Goal: Task Accomplishment & Management: Use online tool/utility

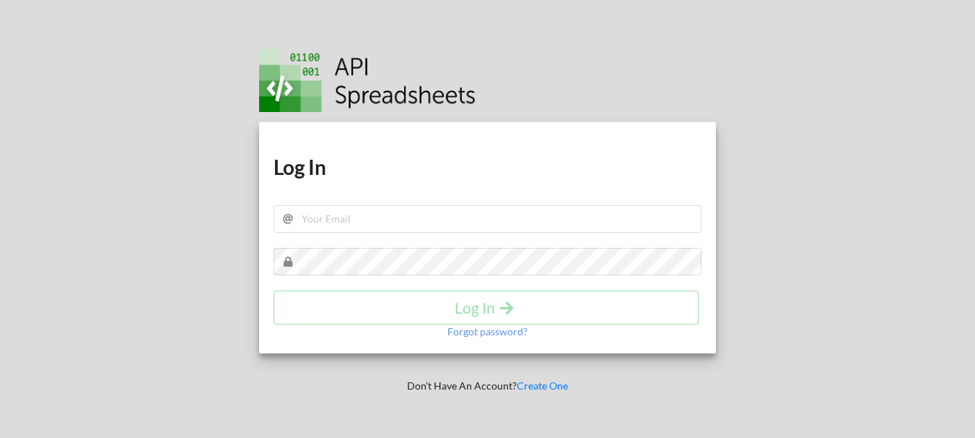
click at [378, 168] on h1 "Log In" at bounding box center [488, 167] width 428 height 26
click at [371, 221] on input "text" at bounding box center [488, 218] width 428 height 27
type input "[EMAIL_ADDRESS][DOMAIN_NAME]"
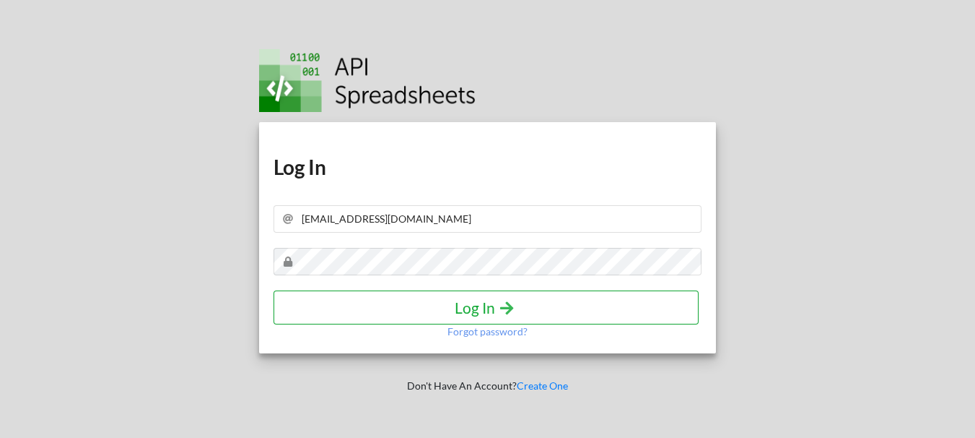
click at [489, 303] on h4 "Log In" at bounding box center [486, 307] width 395 height 18
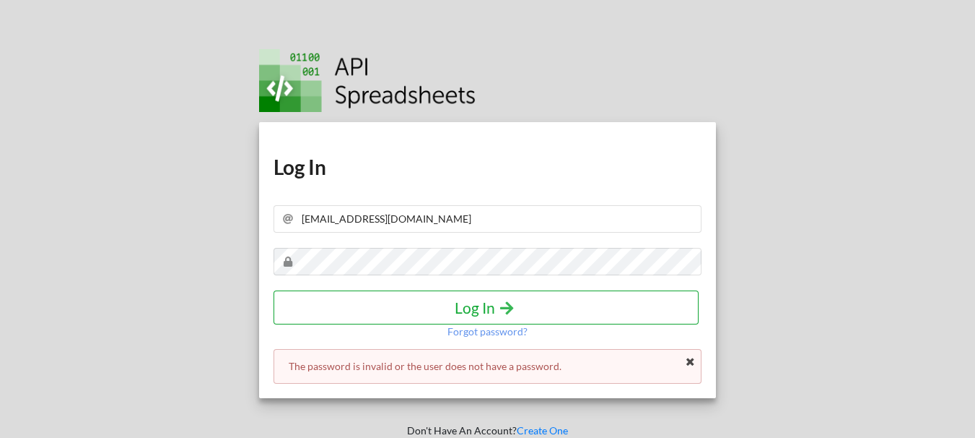
click at [491, 308] on h4 "Log In" at bounding box center [486, 307] width 395 height 18
click at [492, 330] on p "Forgot password?" at bounding box center [488, 331] width 80 height 14
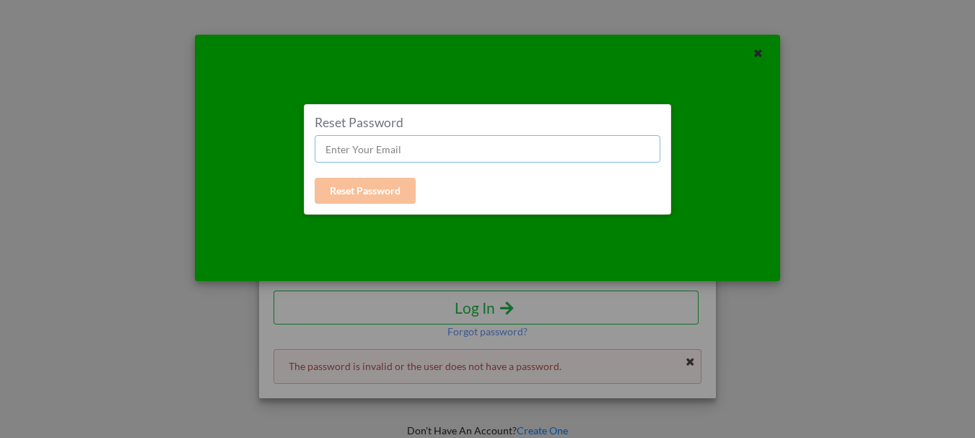
click at [408, 152] on input "text" at bounding box center [488, 148] width 346 height 27
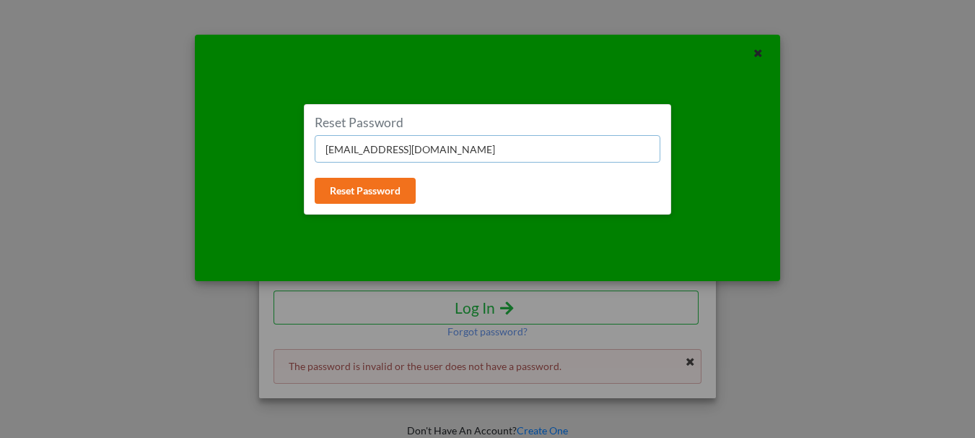
drag, startPoint x: 479, startPoint y: 151, endPoint x: 312, endPoint y: 136, distance: 168.1
click at [316, 138] on input "parts.gws@modihyundai.co.in" at bounding box center [488, 148] width 346 height 27
type input "Nilesh@001"
click at [375, 202] on button "Reset Password" at bounding box center [365, 191] width 101 height 26
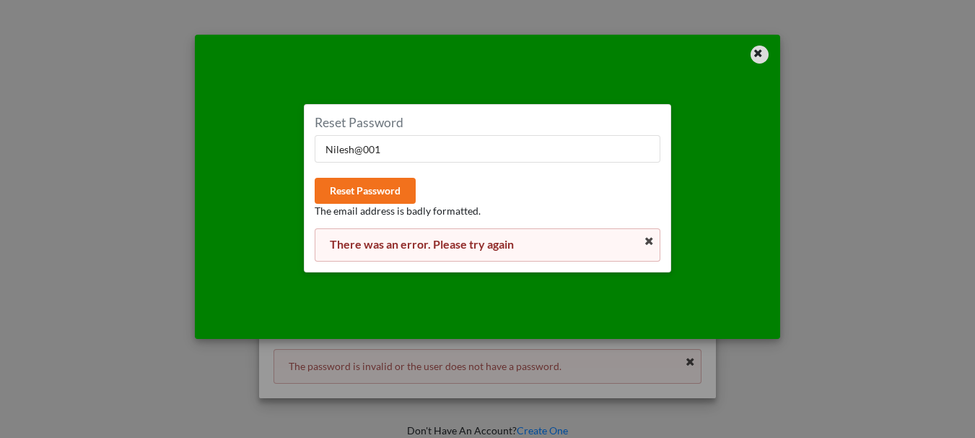
click at [758, 50] on icon at bounding box center [758, 51] width 12 height 10
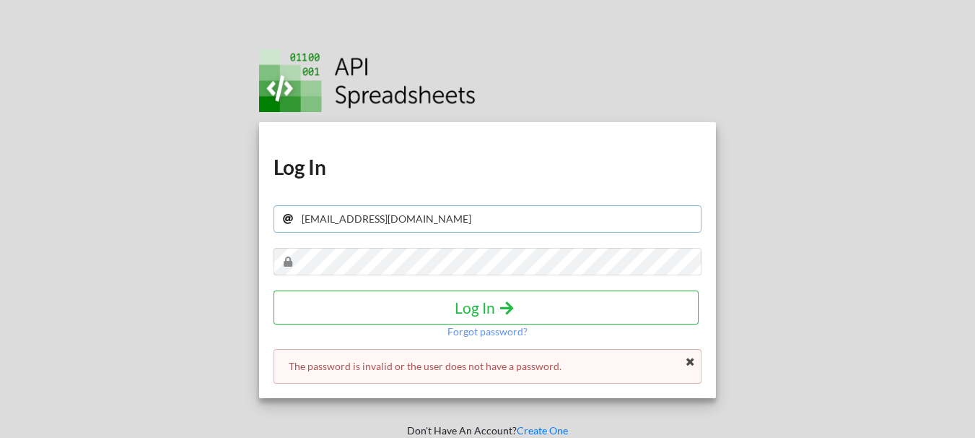
click at [462, 219] on input "parts.gws@modihyundai.co.in" at bounding box center [488, 218] width 428 height 27
click at [480, 332] on p "Forgot password?" at bounding box center [488, 331] width 80 height 14
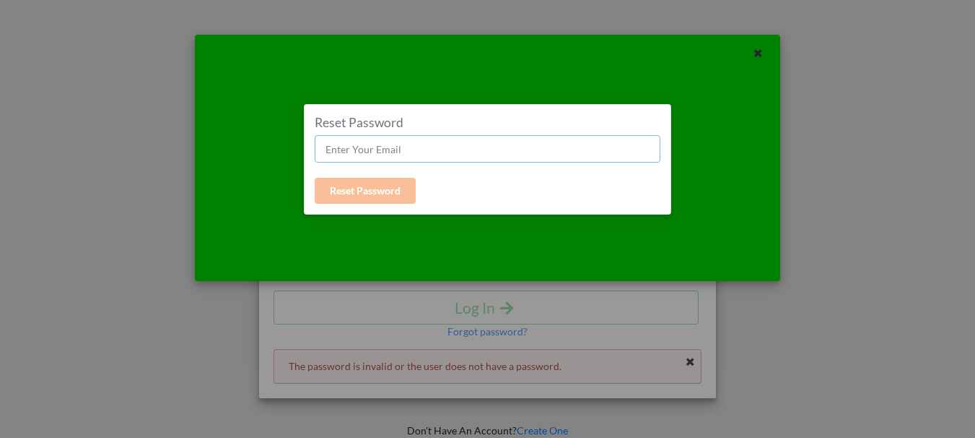
click at [385, 152] on input "text" at bounding box center [488, 148] width 346 height 27
type input "Nilesh@321$"
click at [350, 193] on button "Reset Password" at bounding box center [365, 191] width 101 height 26
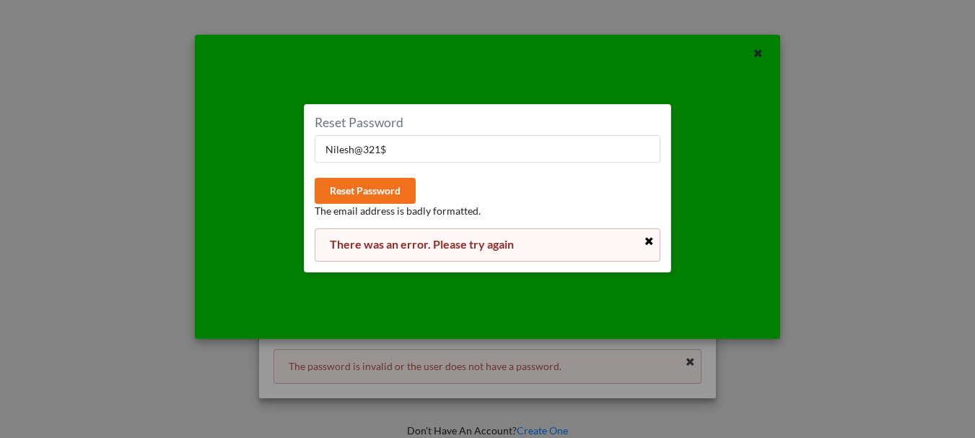
click at [651, 240] on icon at bounding box center [650, 241] width 12 height 10
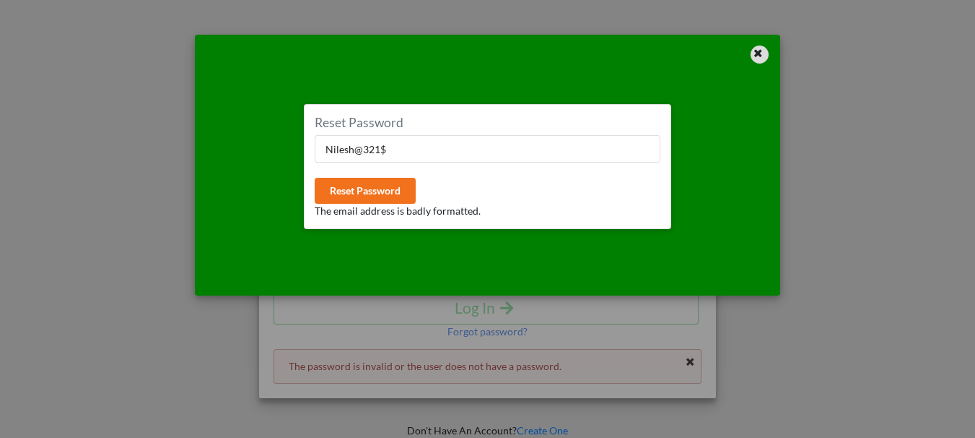
click at [757, 54] on icon at bounding box center [758, 51] width 12 height 10
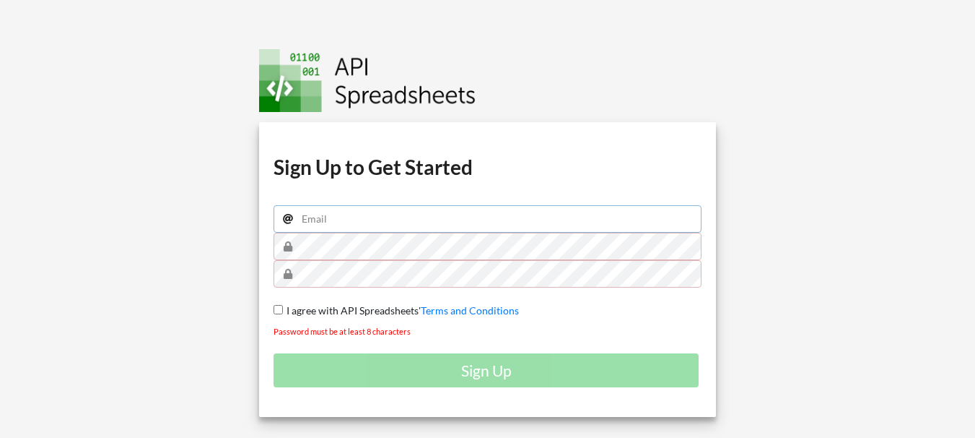
click at [329, 217] on input "email" at bounding box center [488, 218] width 428 height 27
type input "[EMAIL_ADDRESS][DOMAIN_NAME]"
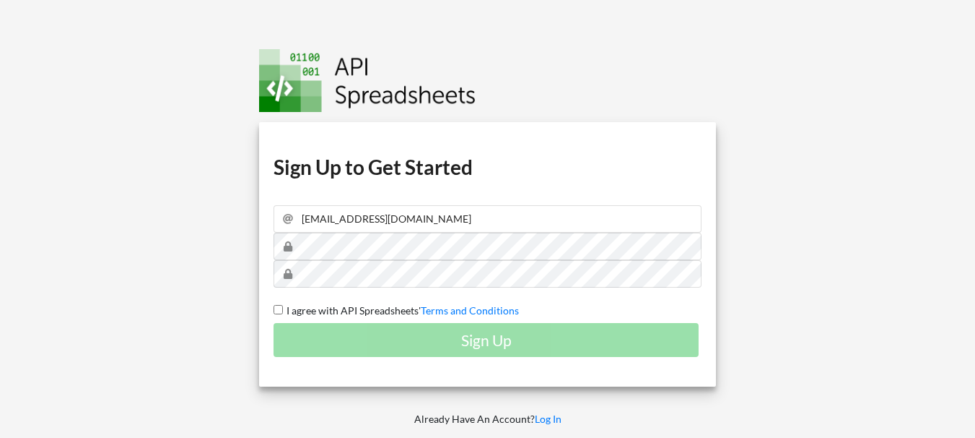
click at [271, 310] on div "Download hidden Download hidden Download hidden Download hidden Sign Up to Get …" at bounding box center [487, 254] width 457 height 264
click at [279, 310] on input "I agree with API Spreadsheets' Terms and Conditions" at bounding box center [278, 309] width 9 height 9
checkbox input "true"
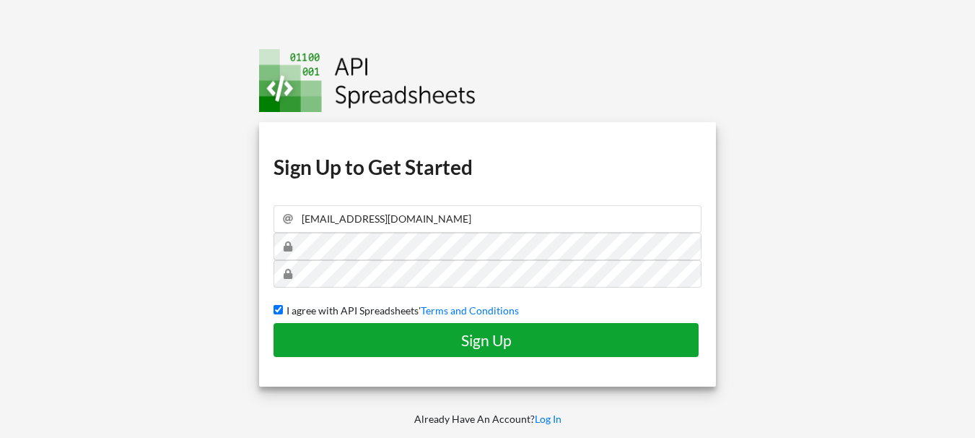
click at [461, 343] on h4 "Sign Up" at bounding box center [486, 340] width 395 height 18
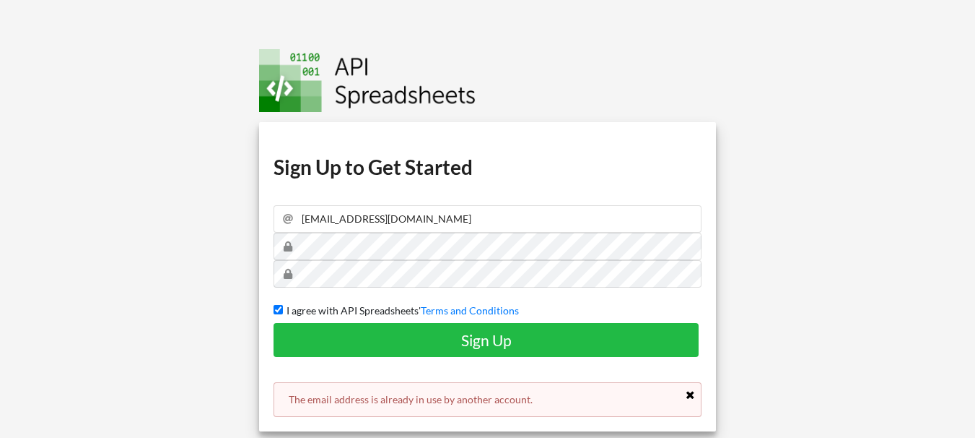
click at [691, 396] on icon at bounding box center [690, 395] width 12 height 10
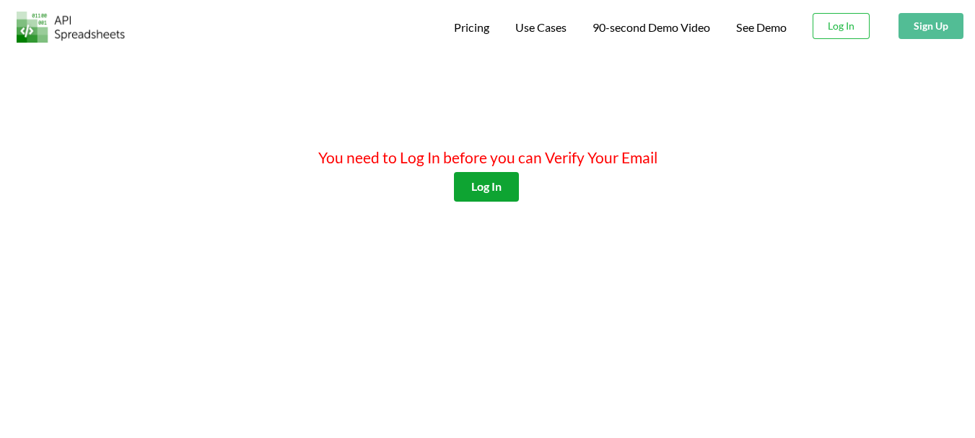
click at [487, 187] on button "Log In" at bounding box center [486, 187] width 65 height 30
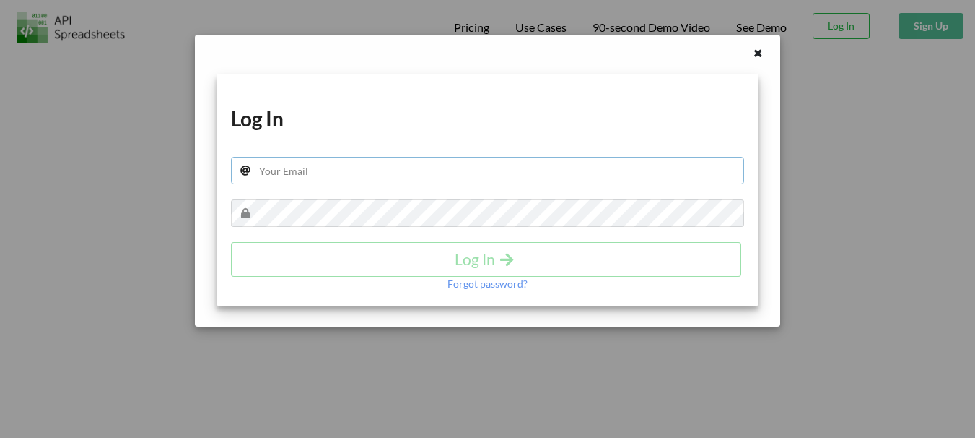
click at [427, 176] on input "text" at bounding box center [487, 170] width 513 height 27
paste input "[EMAIL_ADDRESS][DOMAIN_NAME]"
type input "[EMAIL_ADDRESS][DOMAIN_NAME]"
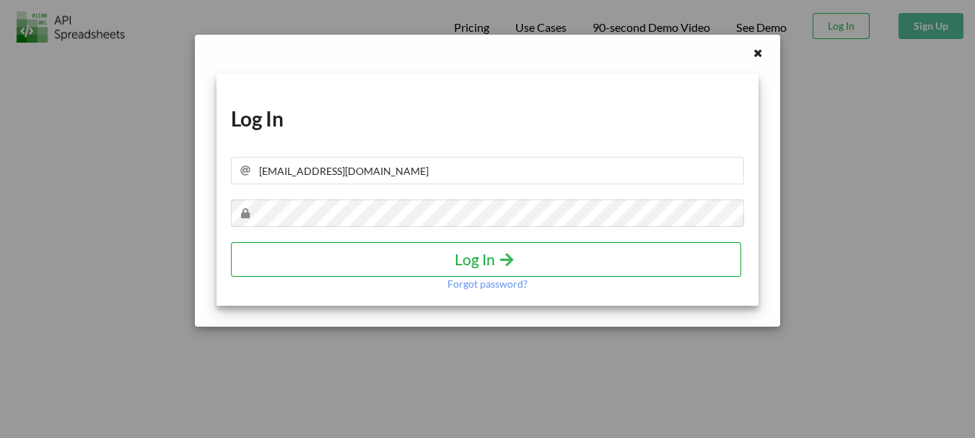
click at [469, 261] on h4 "Log In" at bounding box center [486, 259] width 480 height 18
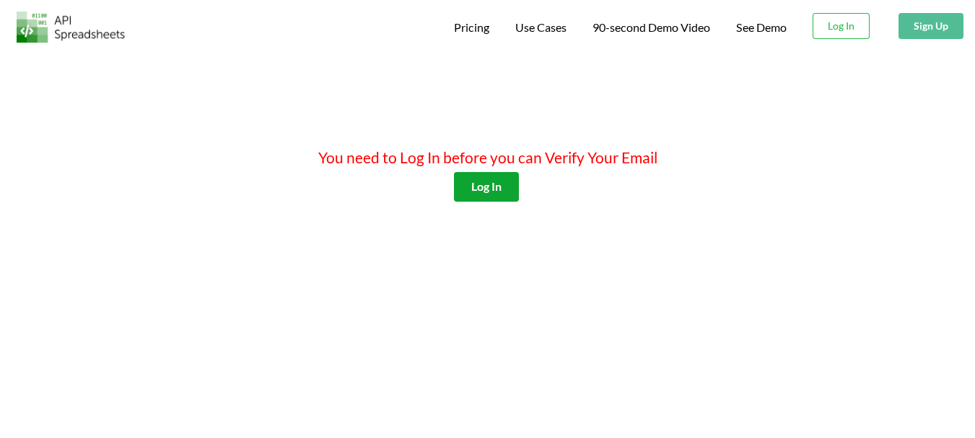
click at [486, 186] on button "Log In" at bounding box center [486, 187] width 65 height 30
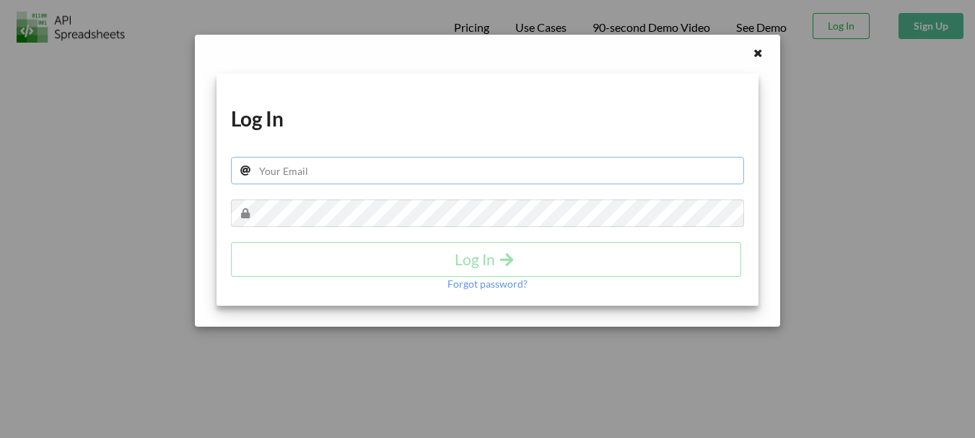
click at [347, 179] on input "text" at bounding box center [487, 170] width 513 height 27
type input "[EMAIL_ADDRESS][DOMAIN_NAME]"
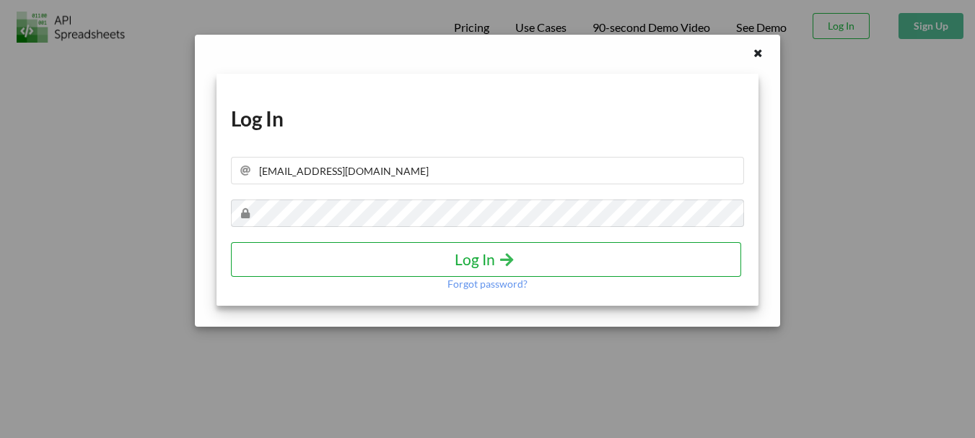
click at [483, 260] on h4 "Log In" at bounding box center [486, 259] width 480 height 18
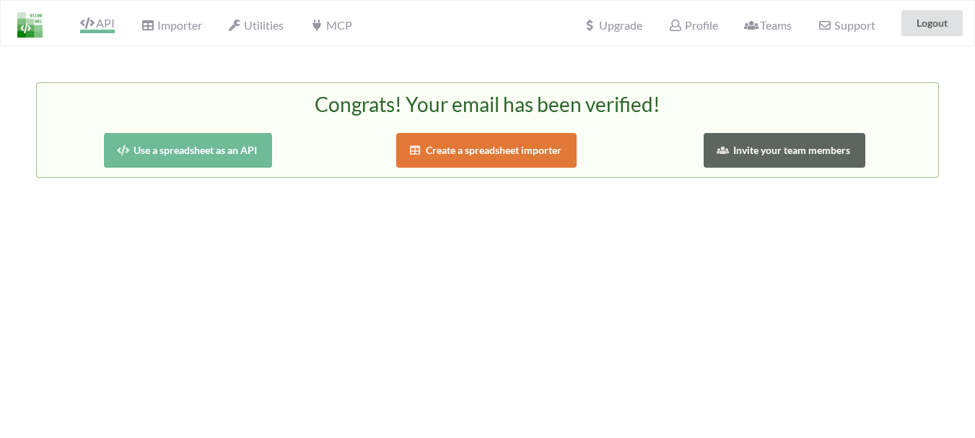
click at [103, 25] on span "API" at bounding box center [97, 24] width 35 height 17
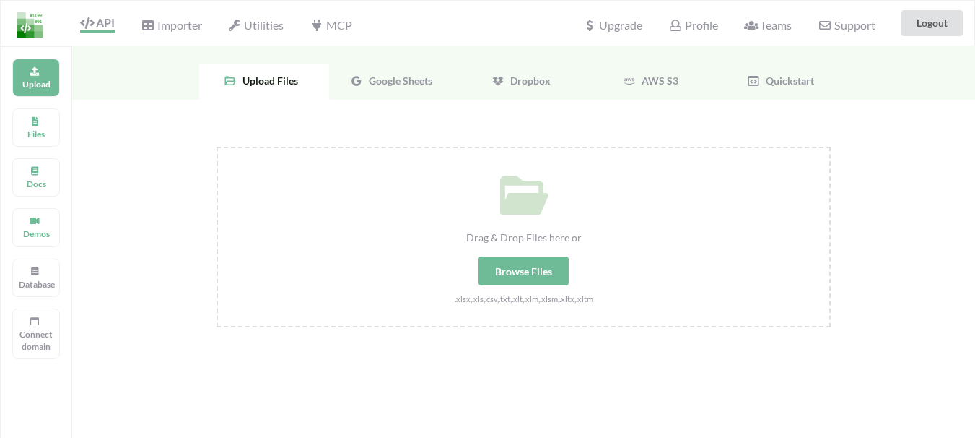
click at [389, 79] on span "Google Sheets" at bounding box center [397, 80] width 69 height 12
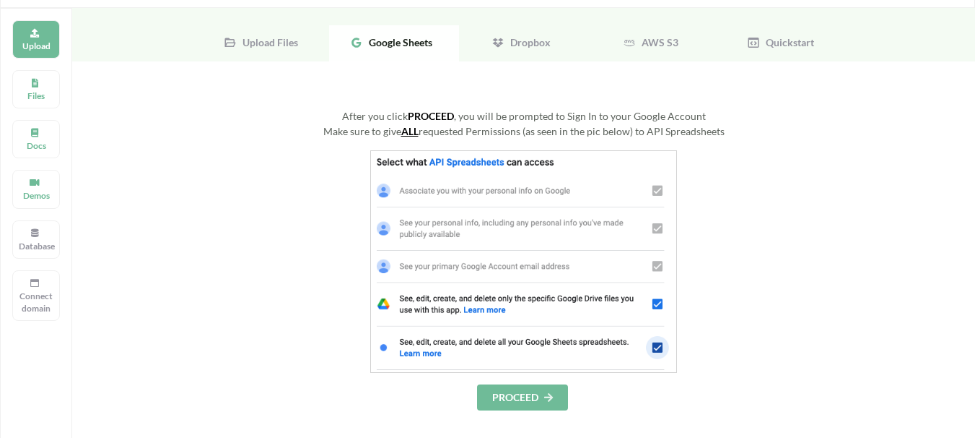
scroll to position [72, 0]
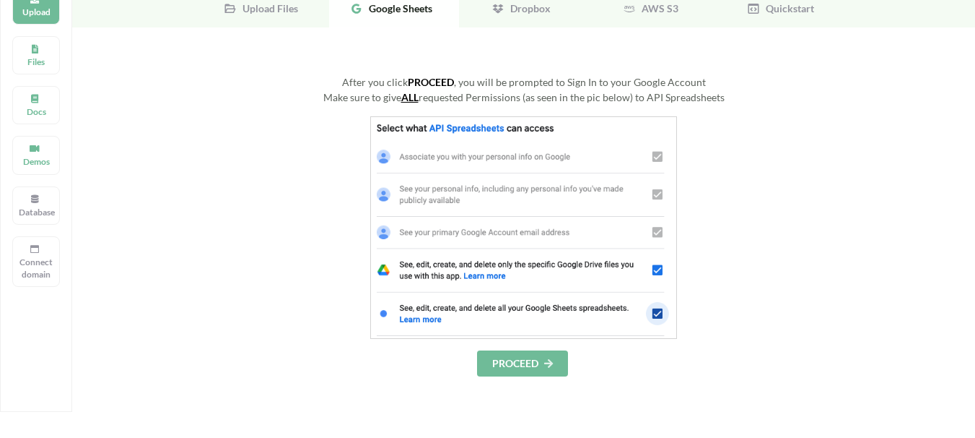
click at [656, 313] on img at bounding box center [524, 227] width 308 height 222
click at [655, 275] on img at bounding box center [524, 227] width 308 height 222
click at [694, 291] on div at bounding box center [524, 227] width 614 height 222
click at [534, 365] on button "PROCEED" at bounding box center [522, 363] width 91 height 26
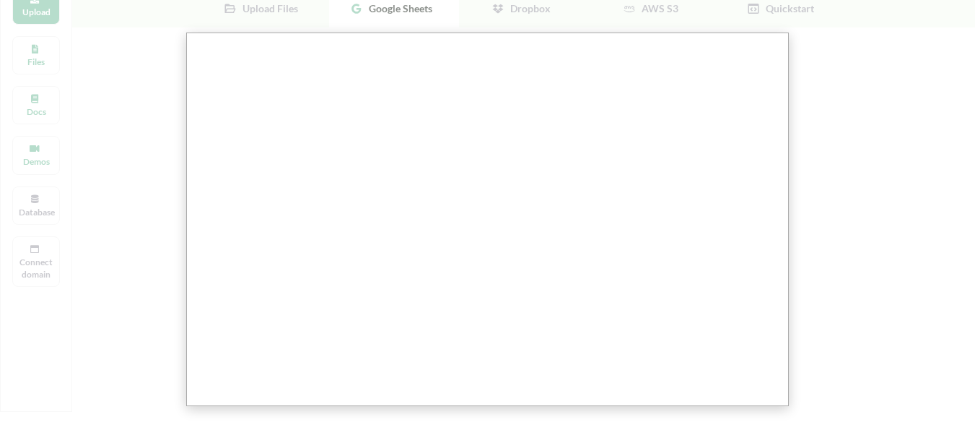
scroll to position [144, 0]
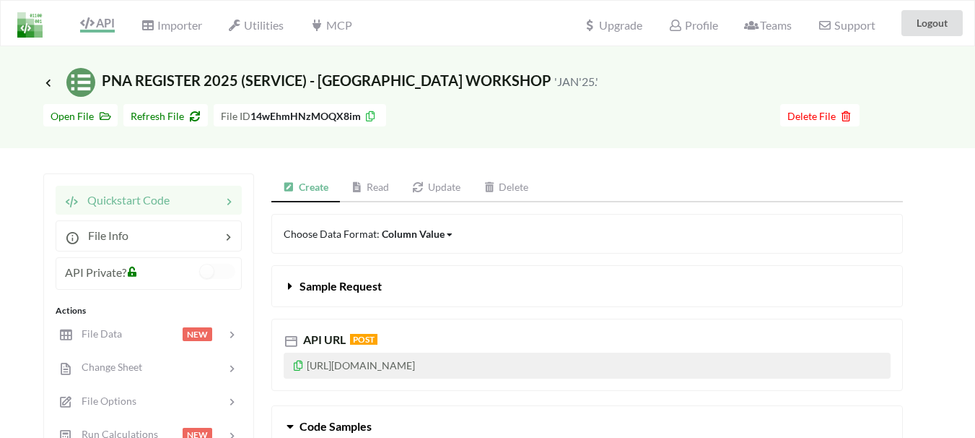
click at [363, 182] on icon at bounding box center [358, 187] width 12 height 10
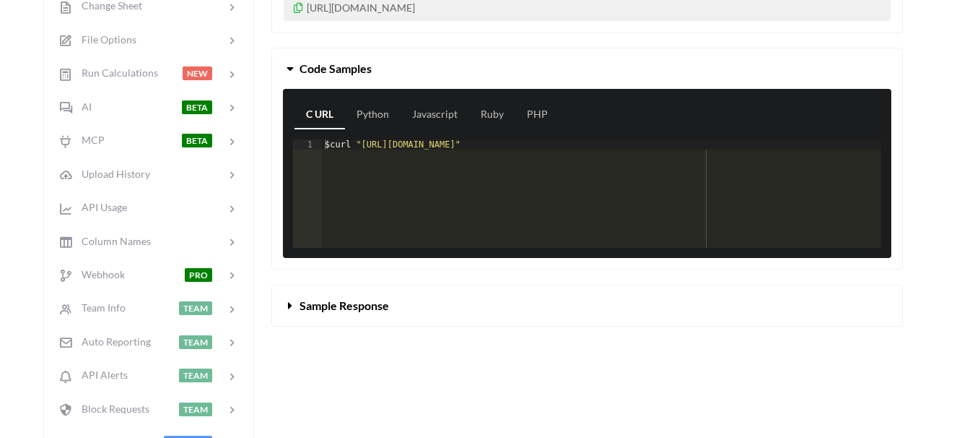
scroll to position [433, 0]
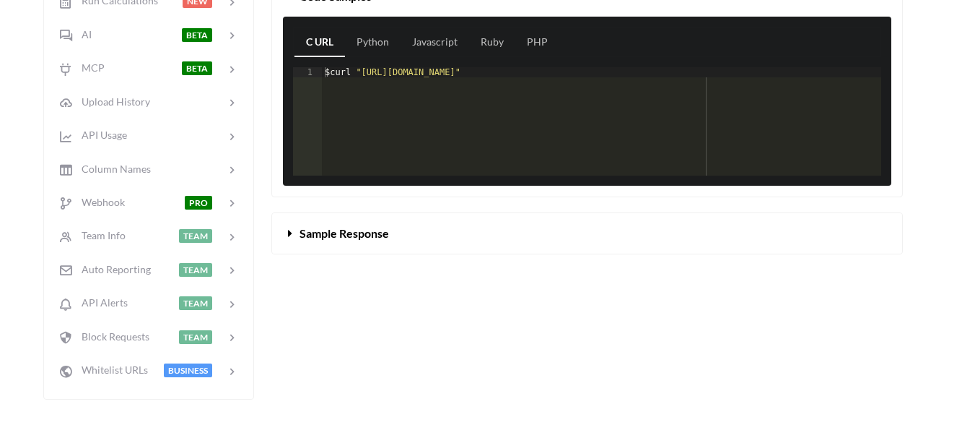
click at [292, 236] on icon at bounding box center [291, 231] width 14 height 12
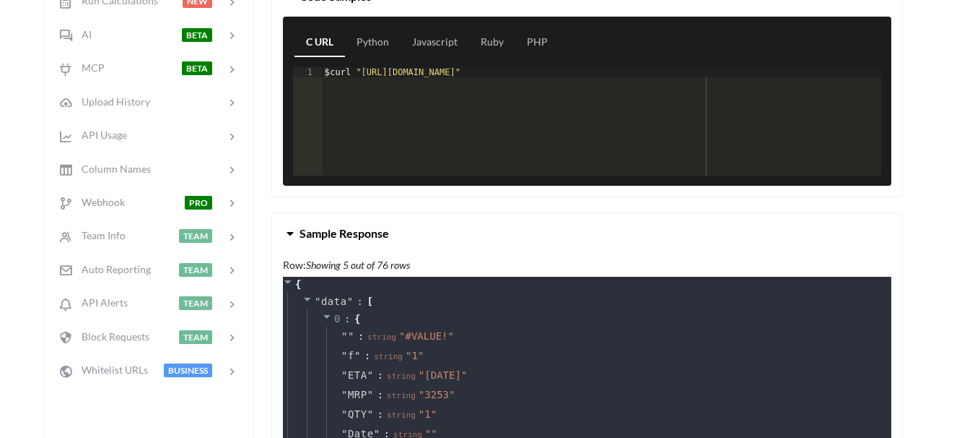
click at [292, 236] on icon at bounding box center [291, 231] width 14 height 12
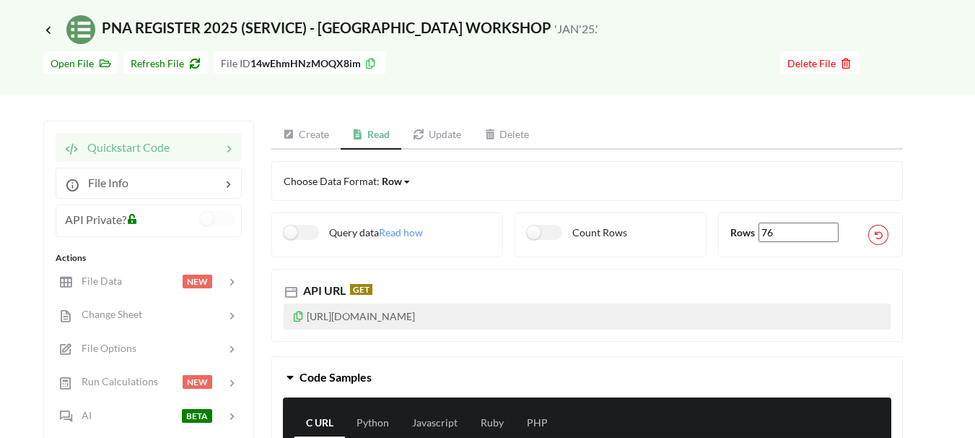
scroll to position [29, 0]
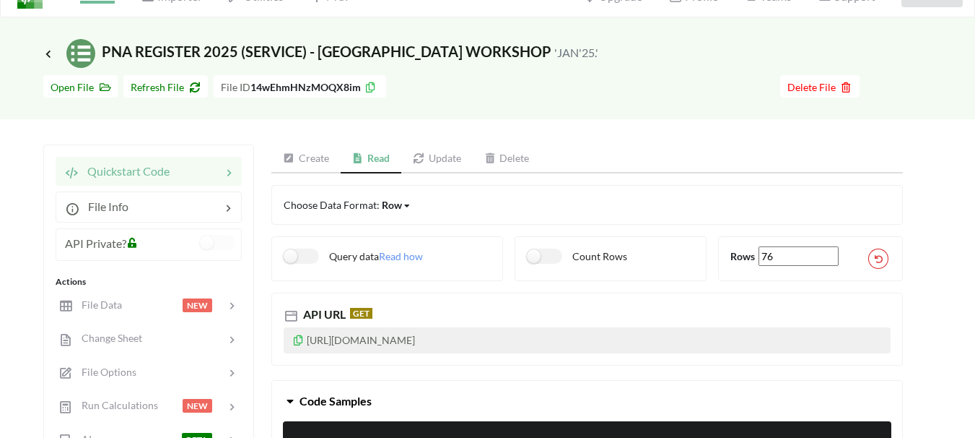
drag, startPoint x: 301, startPoint y: 341, endPoint x: 601, endPoint y: 357, distance: 300.8
click at [601, 357] on div "API URL GET [URL][DOMAIN_NAME]" at bounding box center [587, 328] width 632 height 72
copy p "[URL][DOMAIN_NAME]"
